Goal: Transaction & Acquisition: Purchase product/service

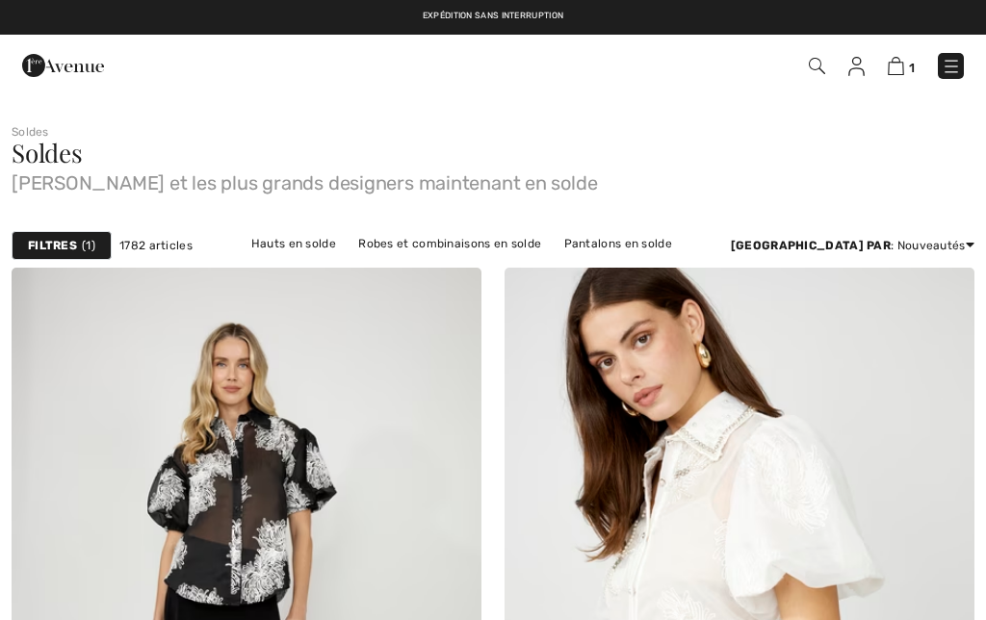
checkbox input "true"
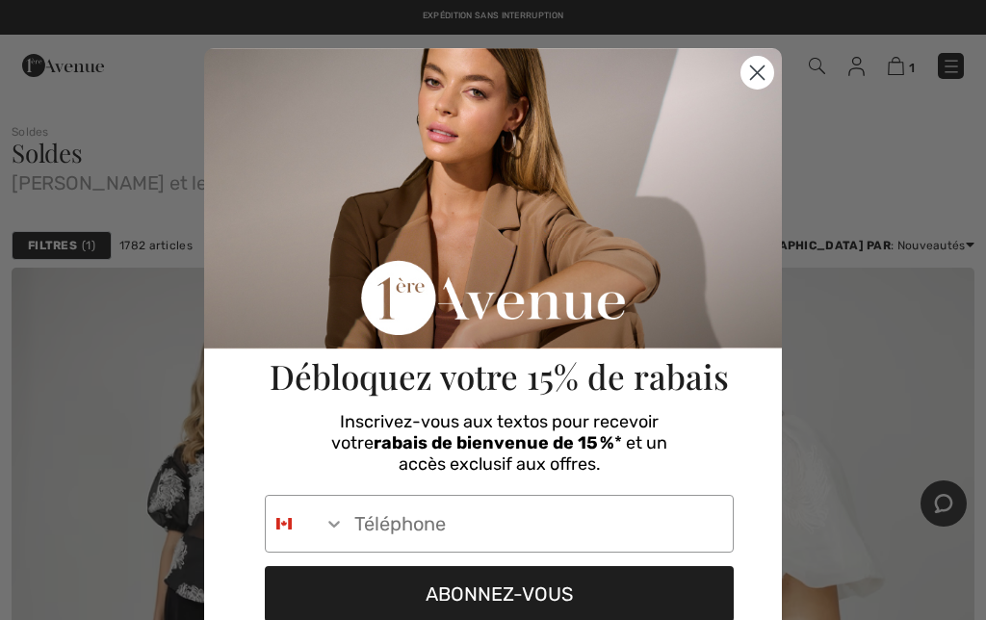
click at [758, 79] on circle "Close dialog" at bounding box center [757, 73] width 32 height 32
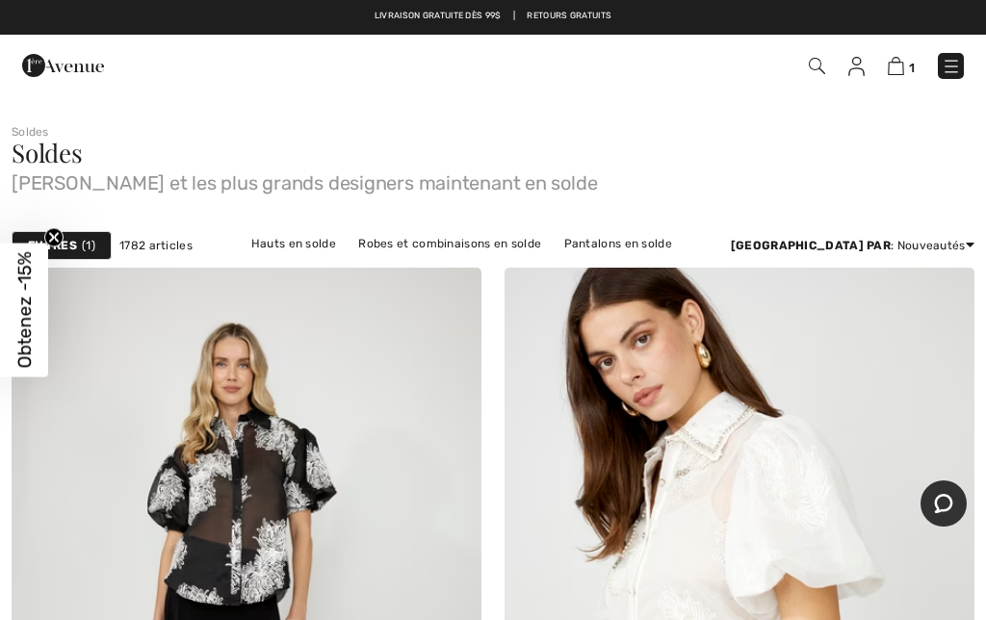
click at [900, 64] on img at bounding box center [895, 66] width 16 height 18
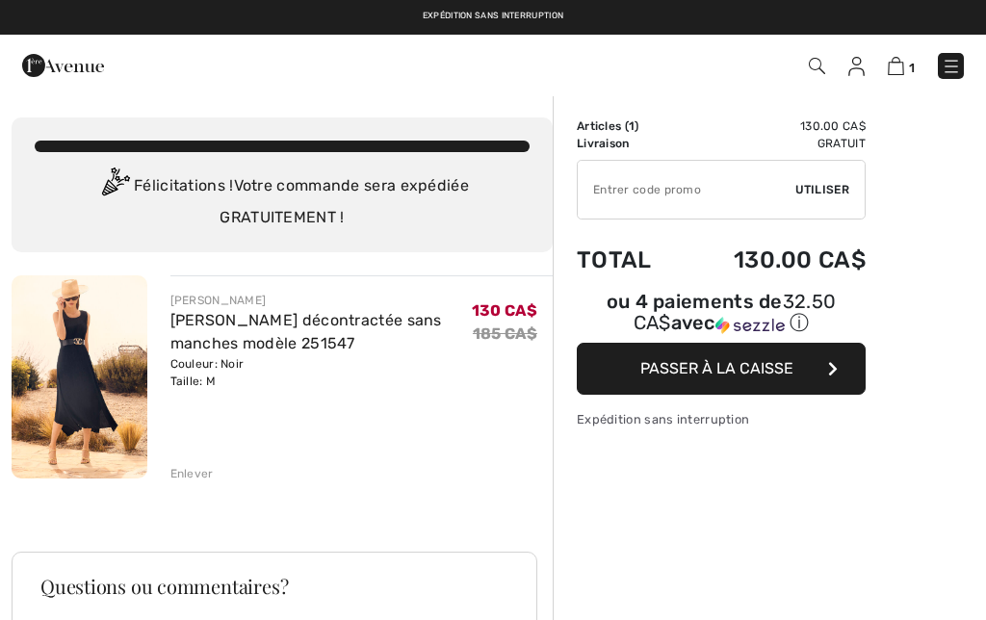
checkbox input "true"
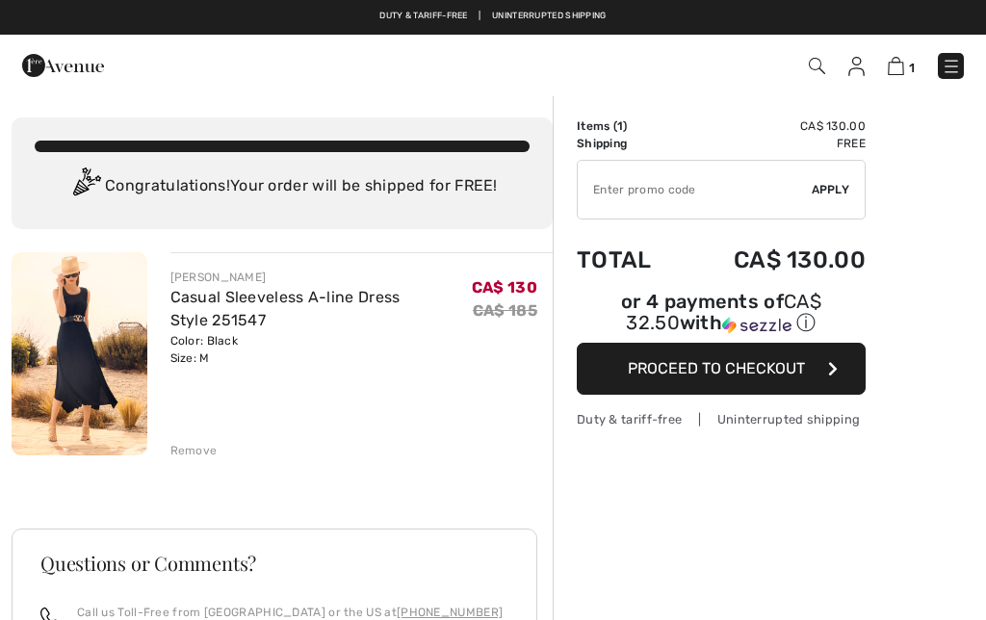
checkbox input "true"
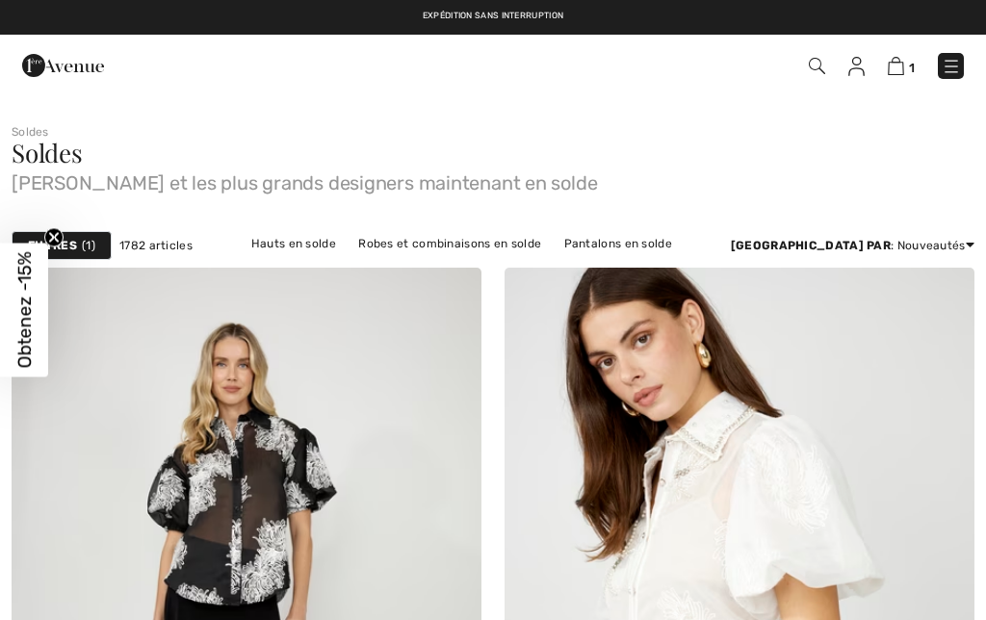
checkbox input "true"
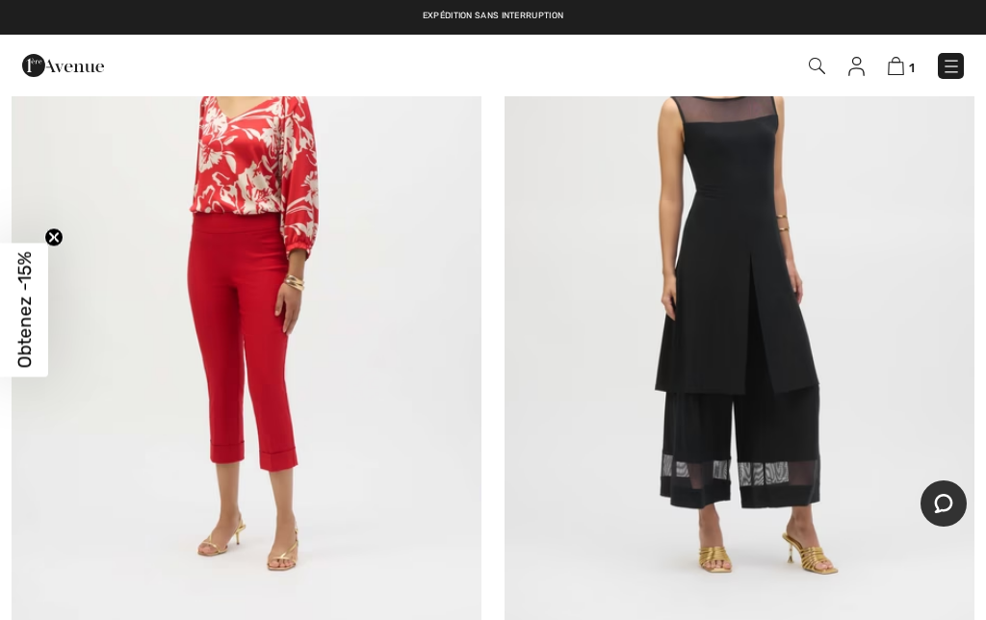
scroll to position [20177, 0]
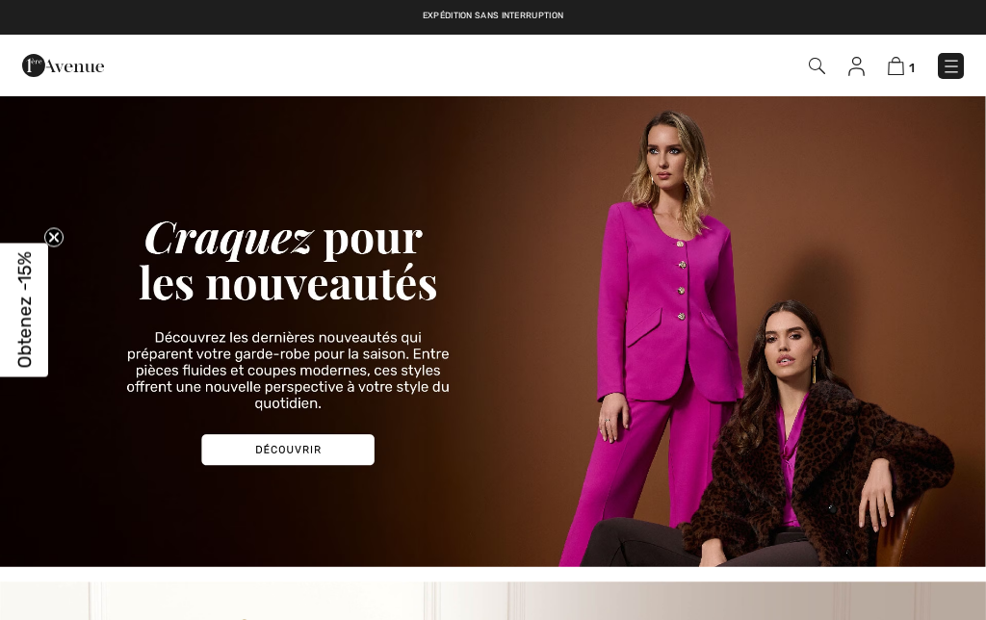
click at [949, 76] on img at bounding box center [950, 66] width 19 height 19
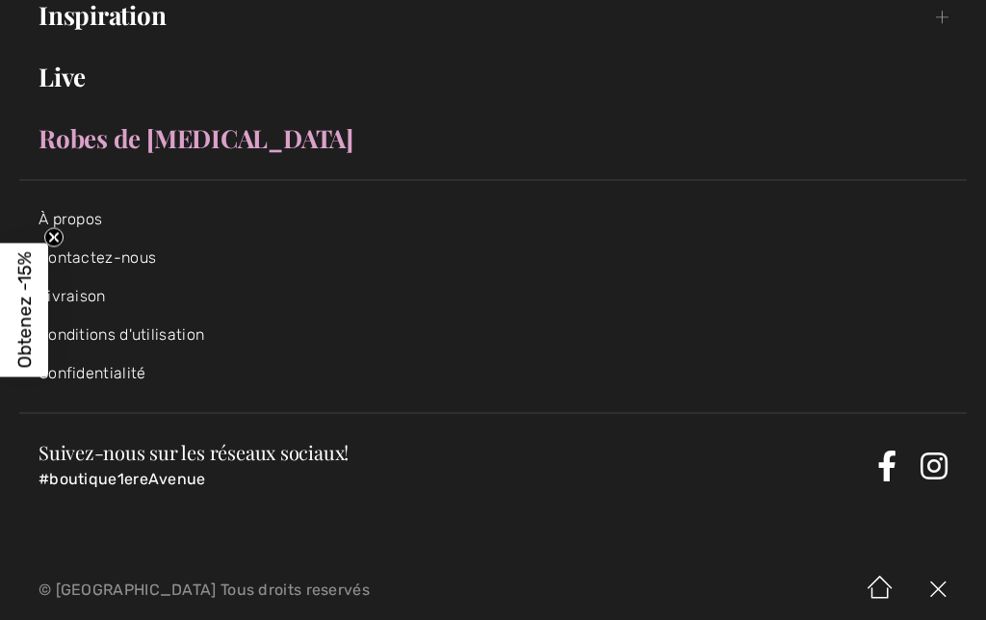
scroll to position [419, 0]
click at [126, 264] on link "Contactez-nous" at bounding box center [96, 258] width 117 height 18
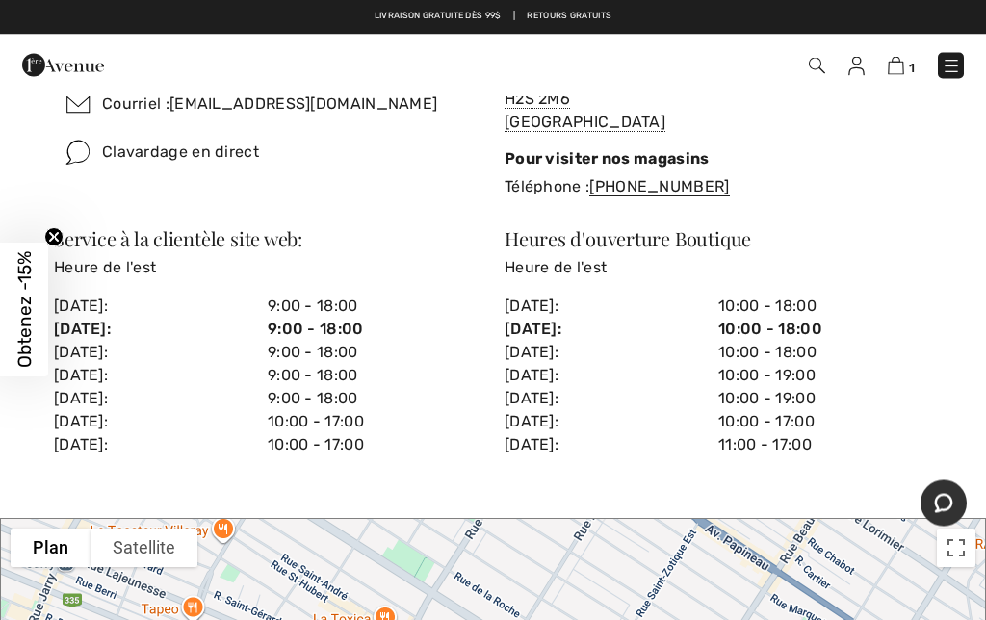
scroll to position [476, 0]
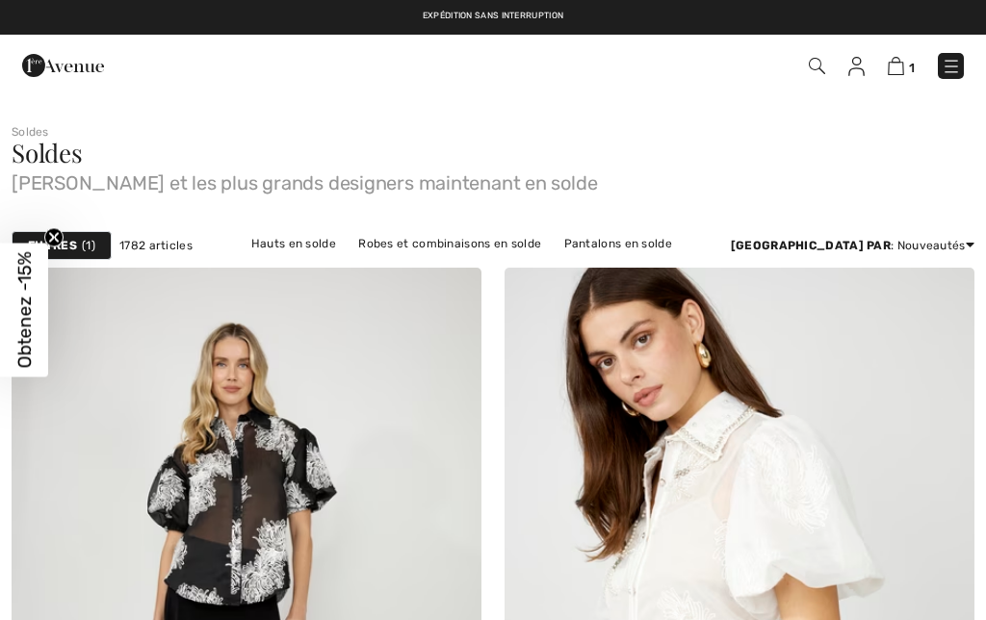
checkbox input "true"
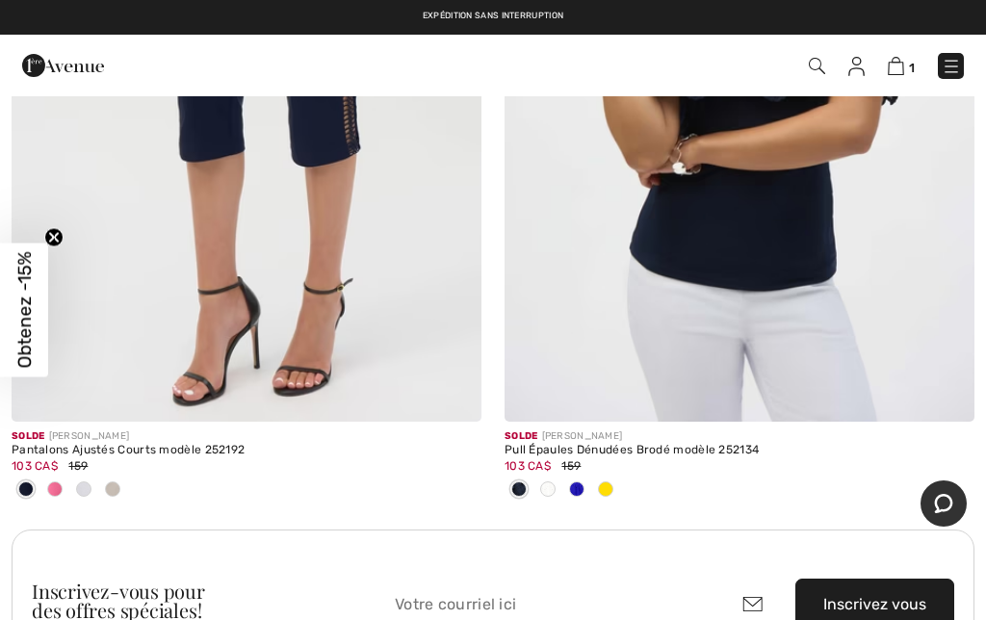
scroll to position [19370, 0]
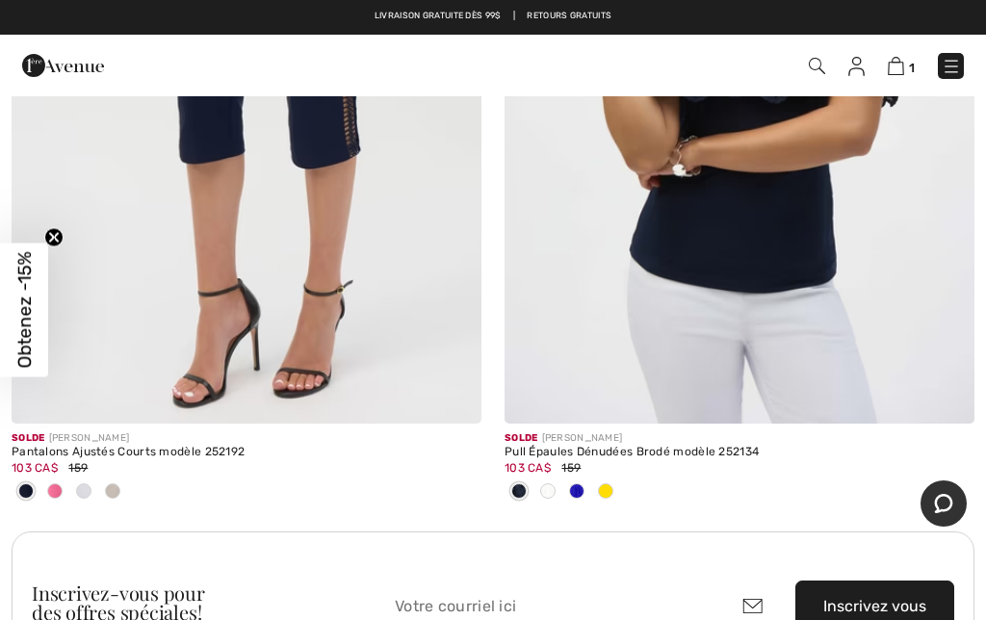
click at [901, 60] on img at bounding box center [895, 66] width 16 height 18
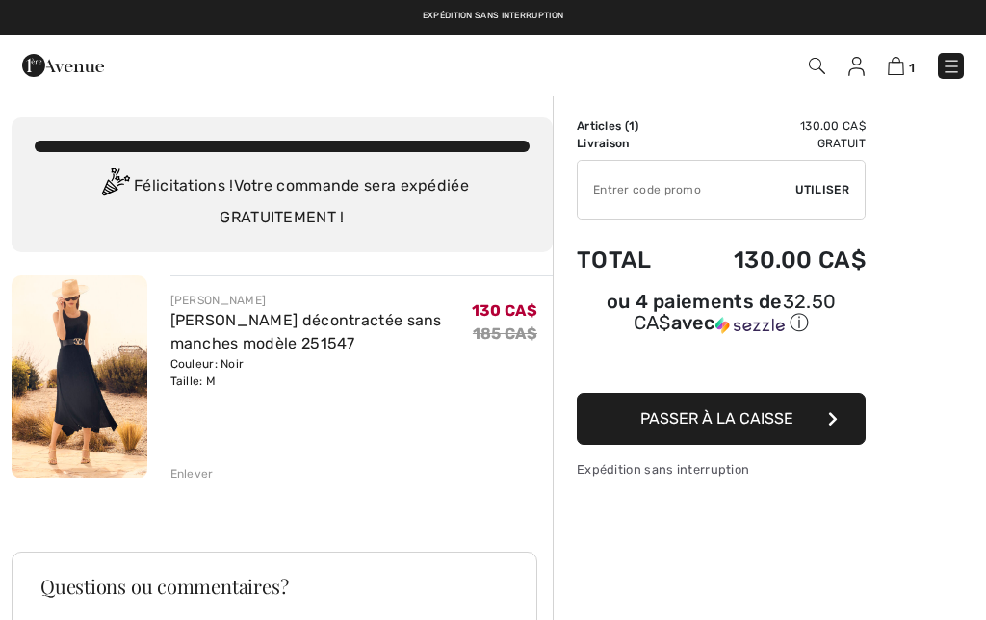
click at [825, 423] on button "Passer à la caisse" at bounding box center [721, 419] width 289 height 52
